Goal: Transaction & Acquisition: Obtain resource

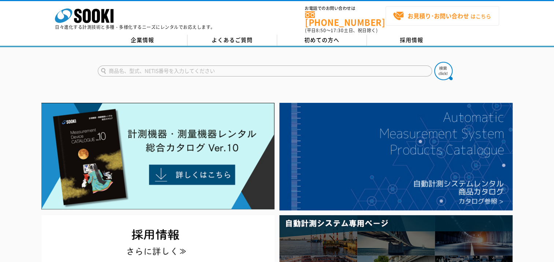
click at [446, 16] on strong "お見積り･お問い合わせ" at bounding box center [437, 15] width 61 height 9
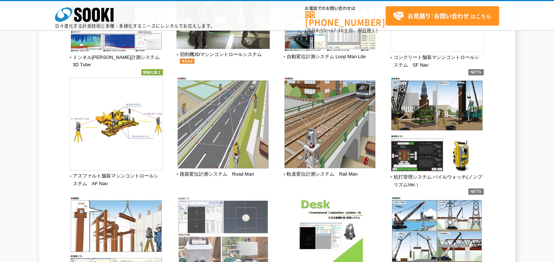
scroll to position [184, 0]
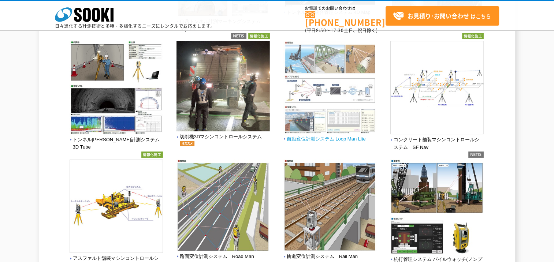
click at [319, 137] on span "自動変位計測システム Loop Man Lite" at bounding box center [324, 139] width 82 height 8
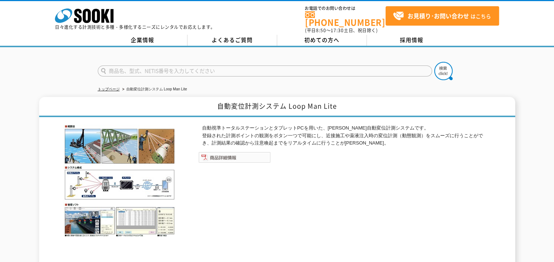
click at [244, 152] on img at bounding box center [234, 157] width 72 height 11
click at [227, 155] on img at bounding box center [234, 157] width 72 height 11
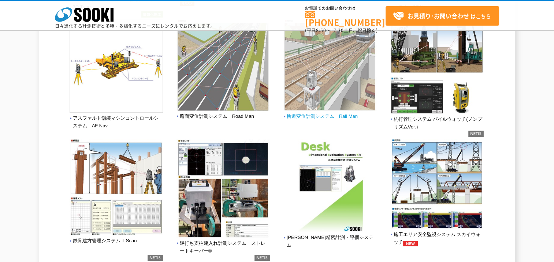
scroll to position [330, 0]
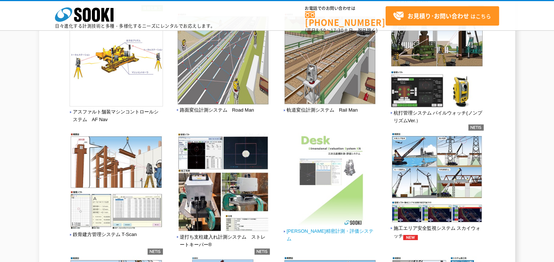
click at [332, 230] on span "三次元精密計測・評価システム" at bounding box center [329, 235] width 93 height 15
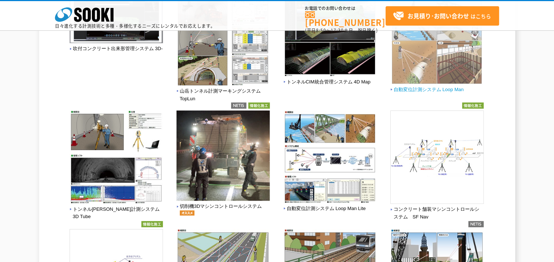
scroll to position [110, 0]
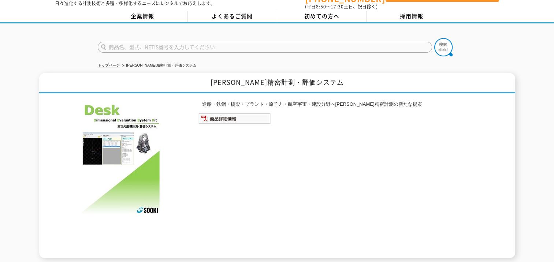
scroll to position [37, 0]
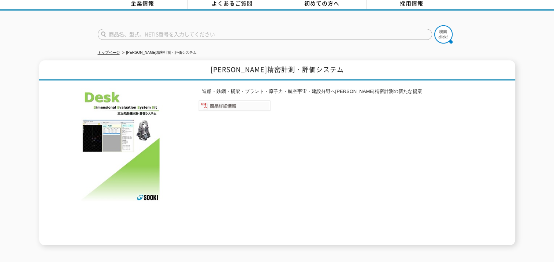
click at [230, 100] on img at bounding box center [234, 105] width 72 height 11
